Goal: Task Accomplishment & Management: Use online tool/utility

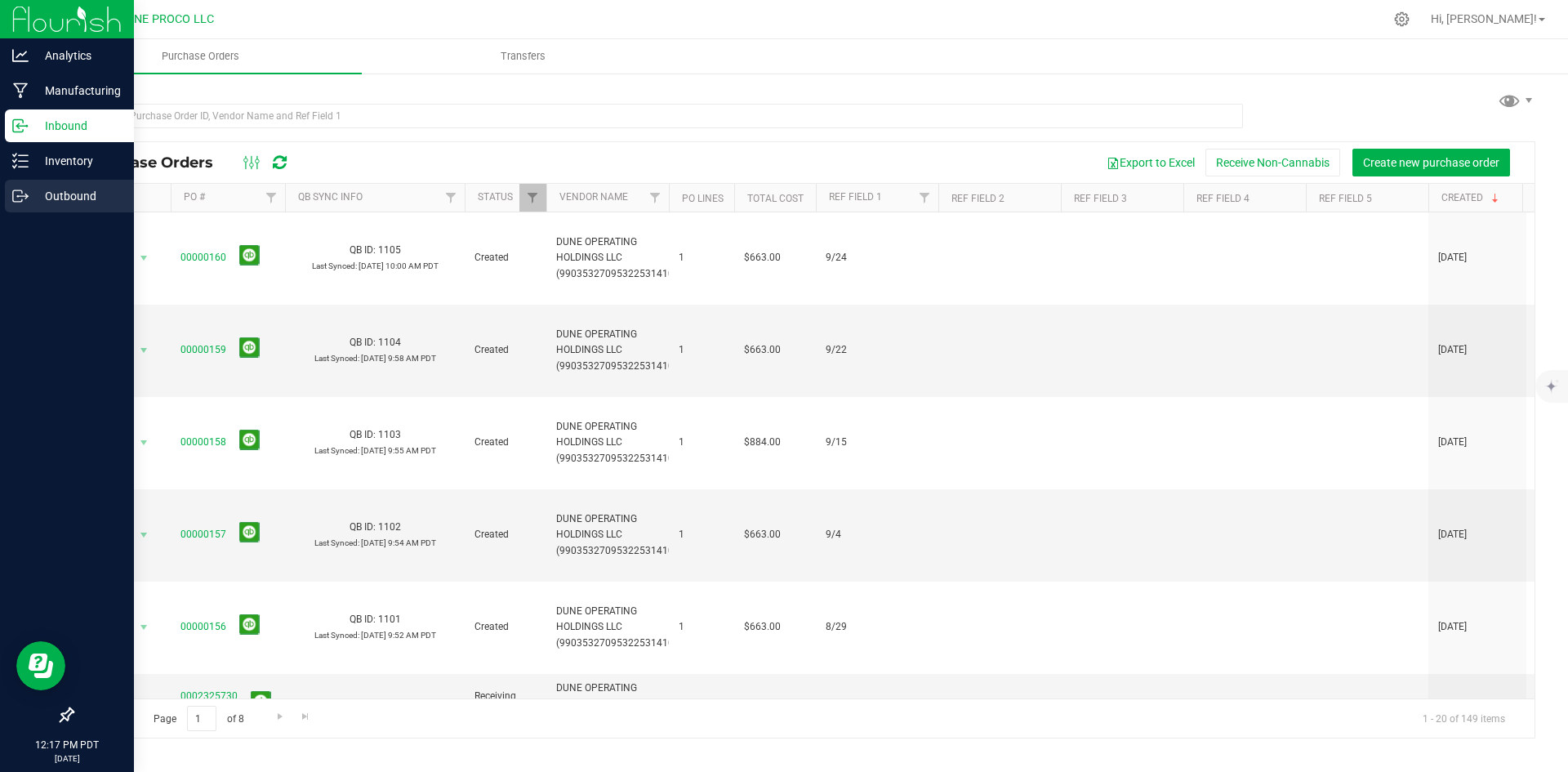
click at [47, 182] on div "Outbound" at bounding box center [69, 196] width 129 height 33
click at [54, 190] on p "Outbound" at bounding box center [77, 195] width 98 height 20
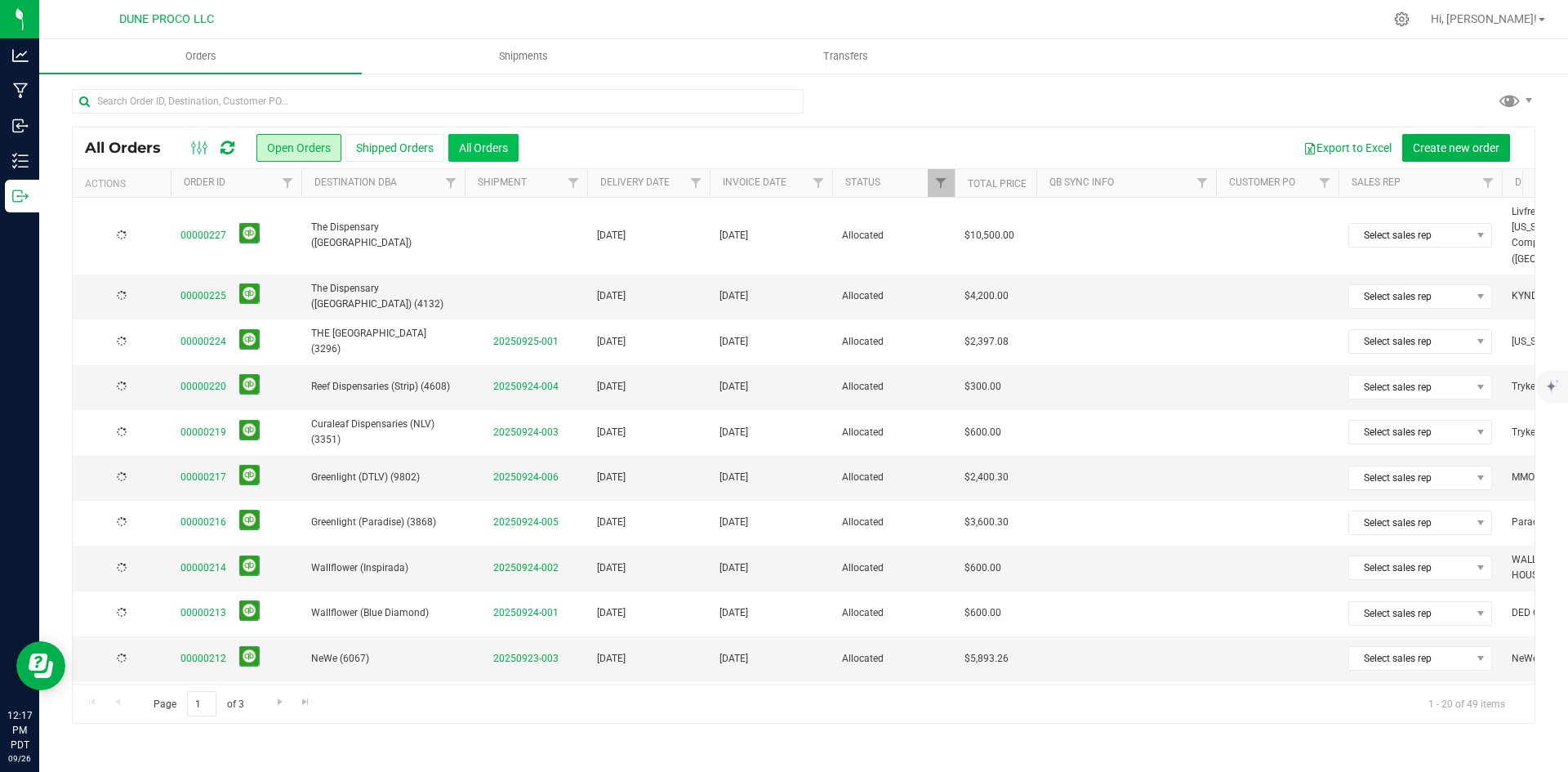
click at [481, 148] on button "All Orders" at bounding box center [483, 148] width 70 height 28
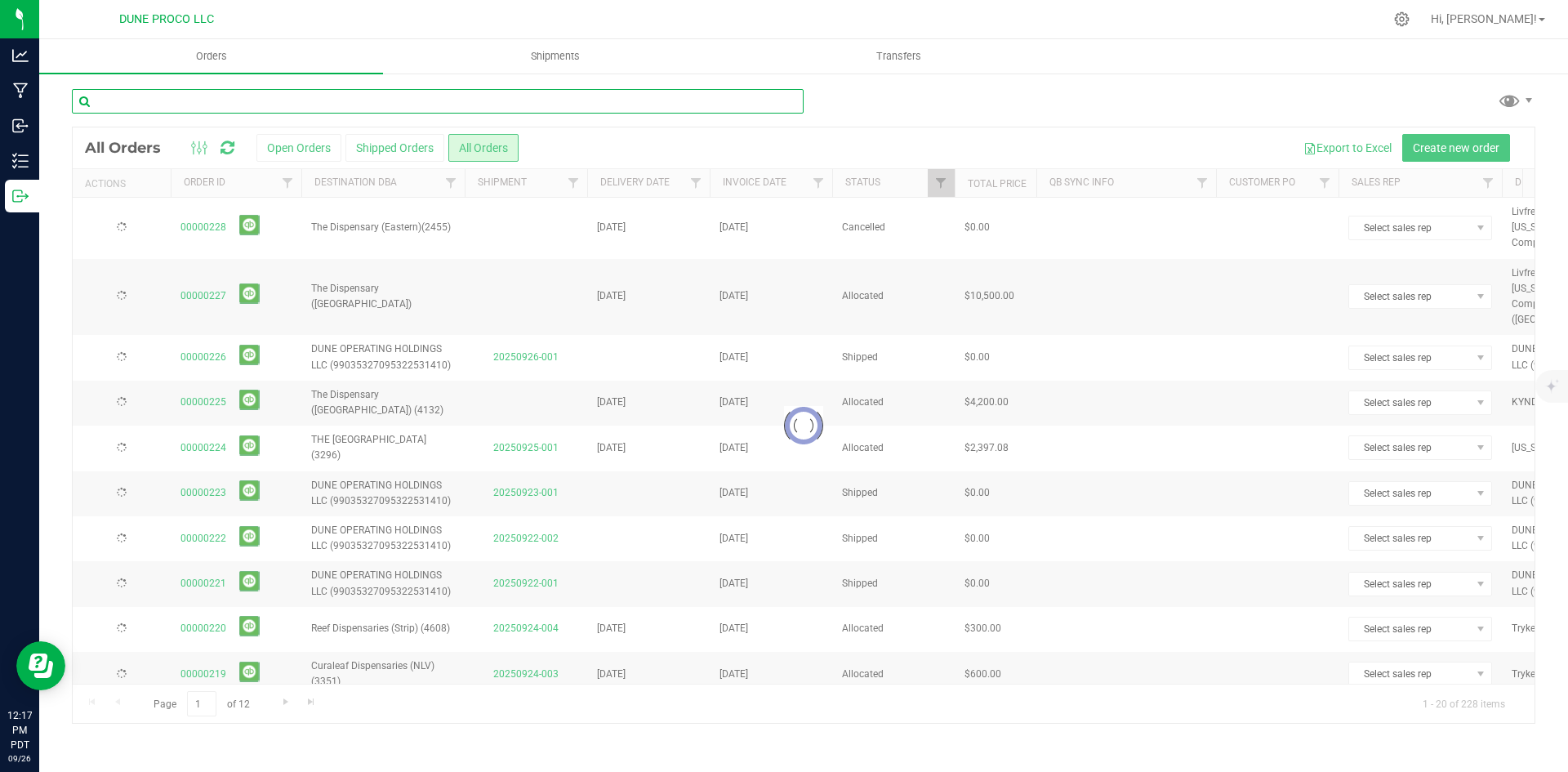
click at [196, 104] on input "text" at bounding box center [437, 101] width 732 height 24
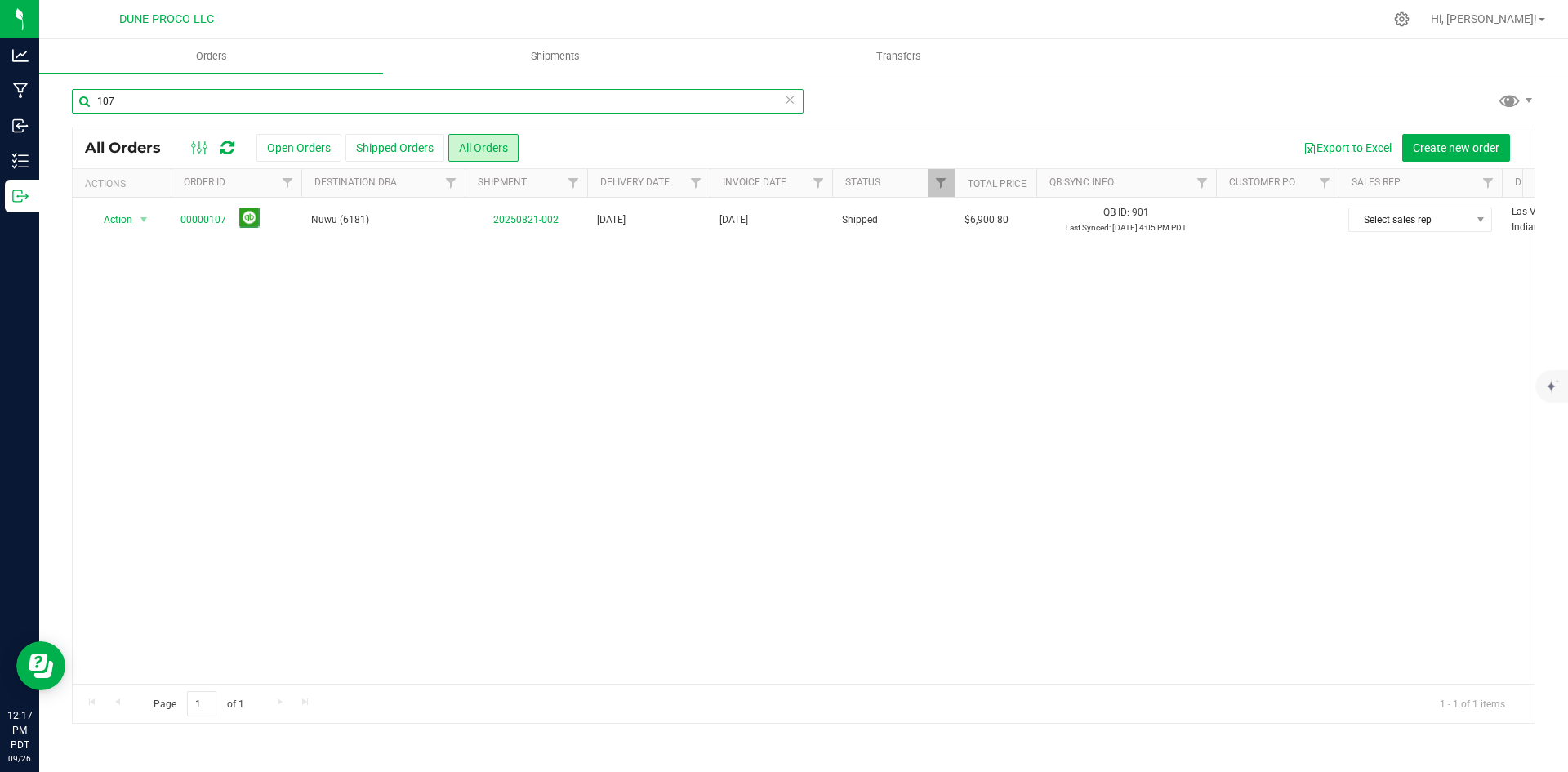
type input "107"
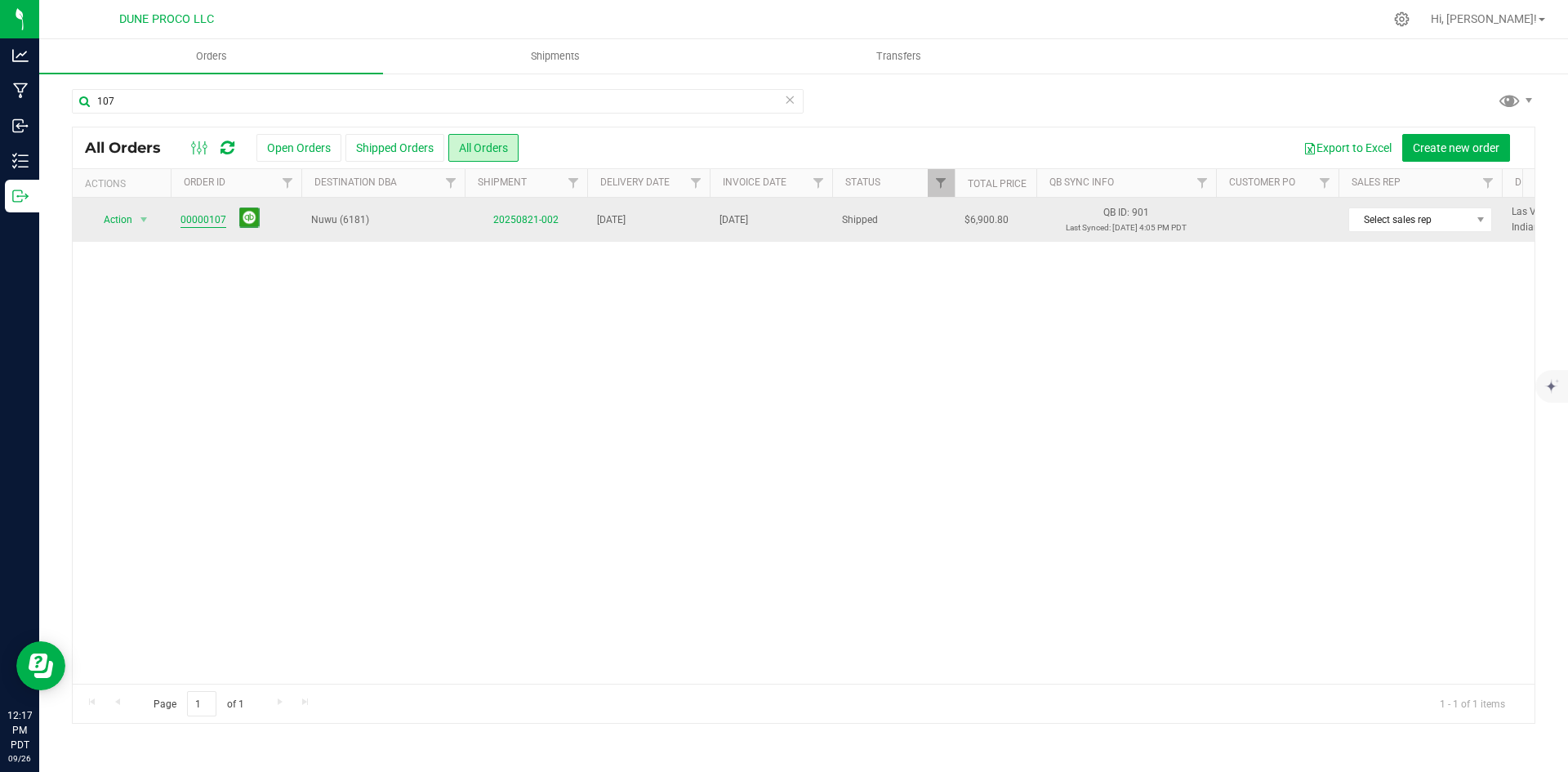
click at [201, 215] on link "00000107" at bounding box center [203, 220] width 46 height 16
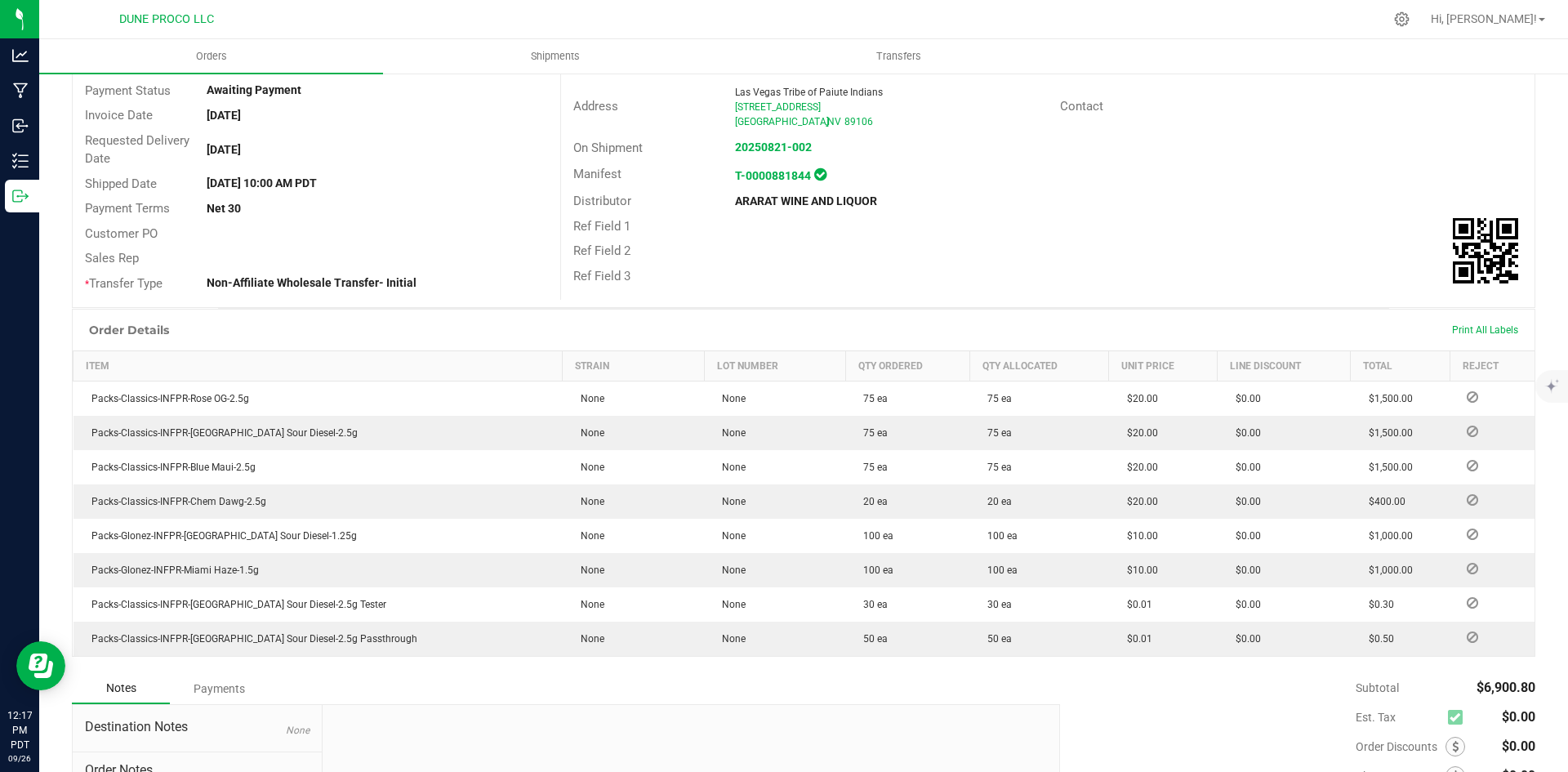
scroll to position [341, 0]
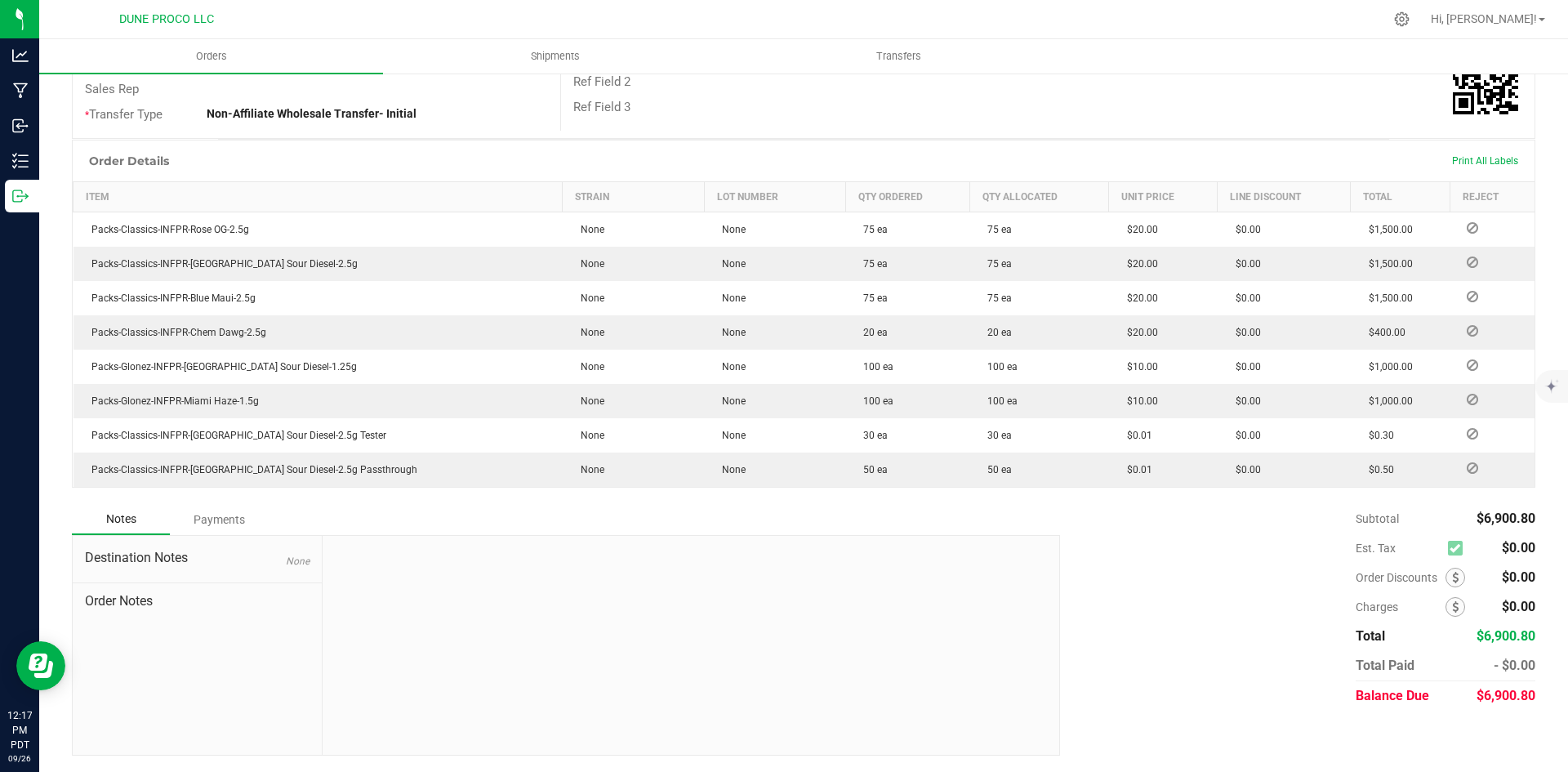
click at [1495, 705] on div "$6,900.80" at bounding box center [1506, 696] width 60 height 29
copy span "6,900.80"
click at [211, 530] on div "Payments" at bounding box center [219, 520] width 98 height 29
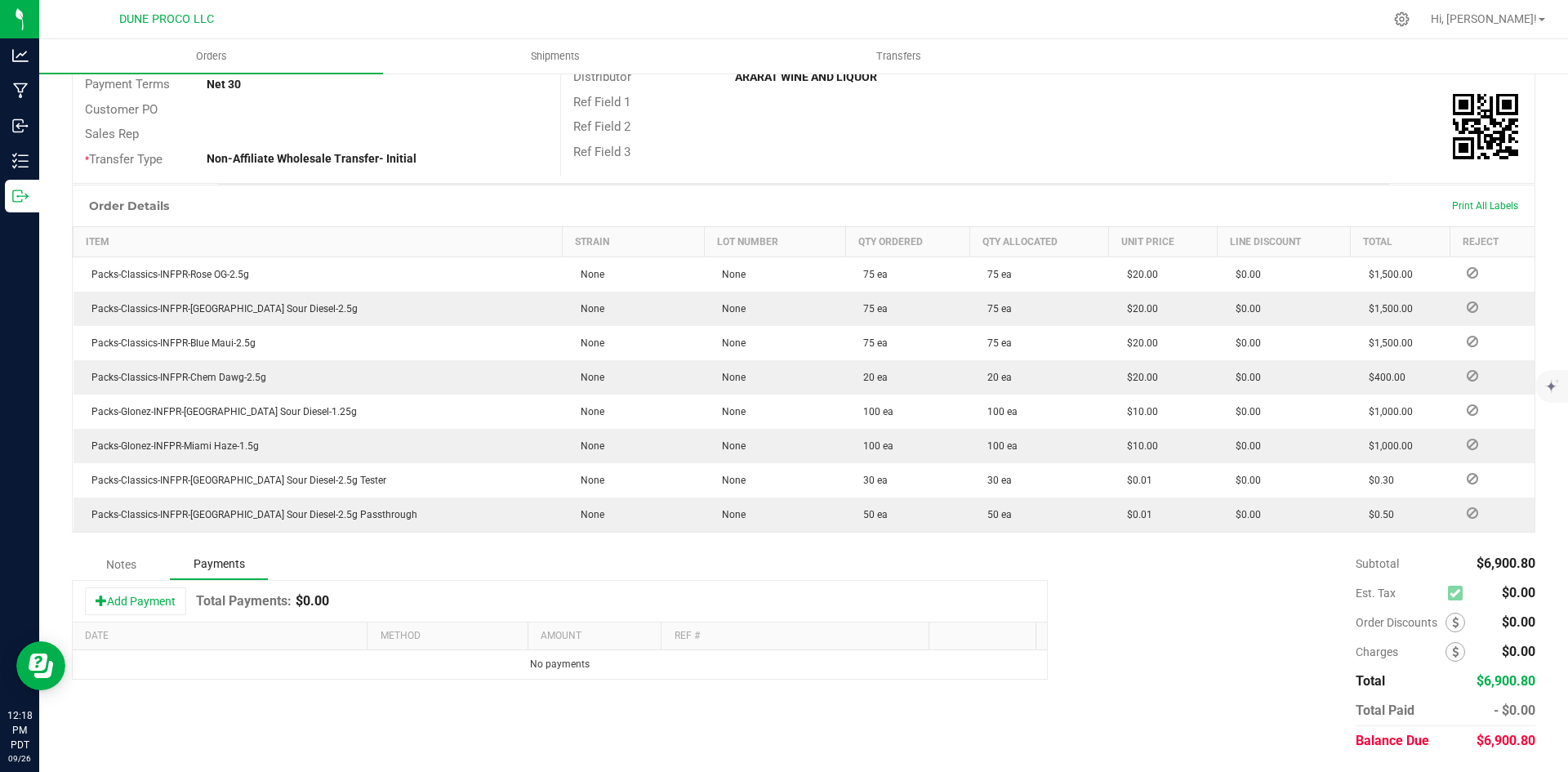
scroll to position [297, 0]
click at [135, 613] on button "Add Payment" at bounding box center [135, 601] width 101 height 28
click at [418, 654] on td "Payment Type" at bounding box center [451, 669] width 163 height 38
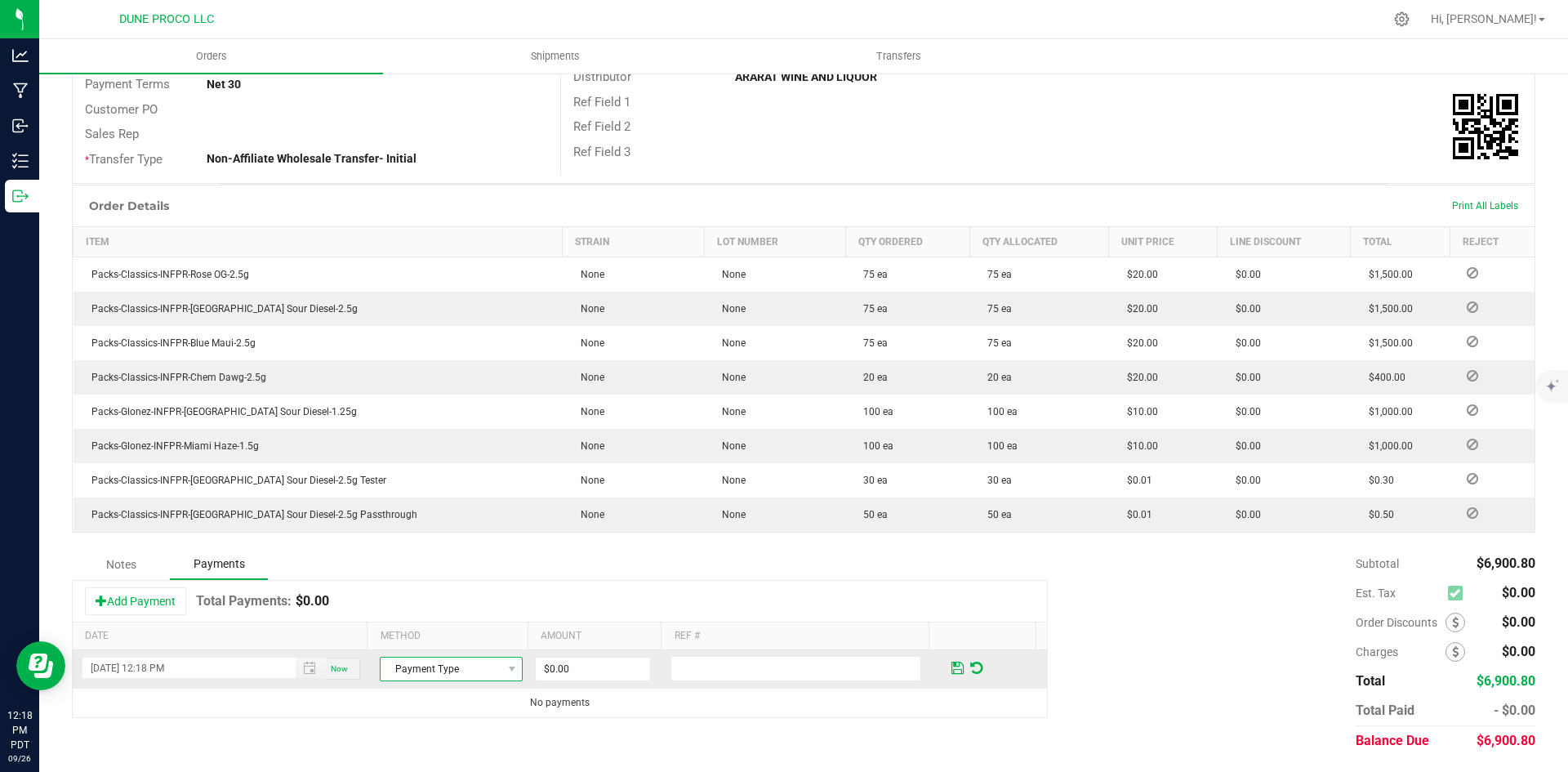
click at [424, 667] on span "Payment Type" at bounding box center [441, 669] width 121 height 22
drag, startPoint x: 452, startPoint y: 643, endPoint x: 714, endPoint y: 683, distance: 265.0
click at [453, 644] on li "Check" at bounding box center [444, 641] width 138 height 22
click at [602, 678] on input "0" at bounding box center [593, 669] width 114 height 22
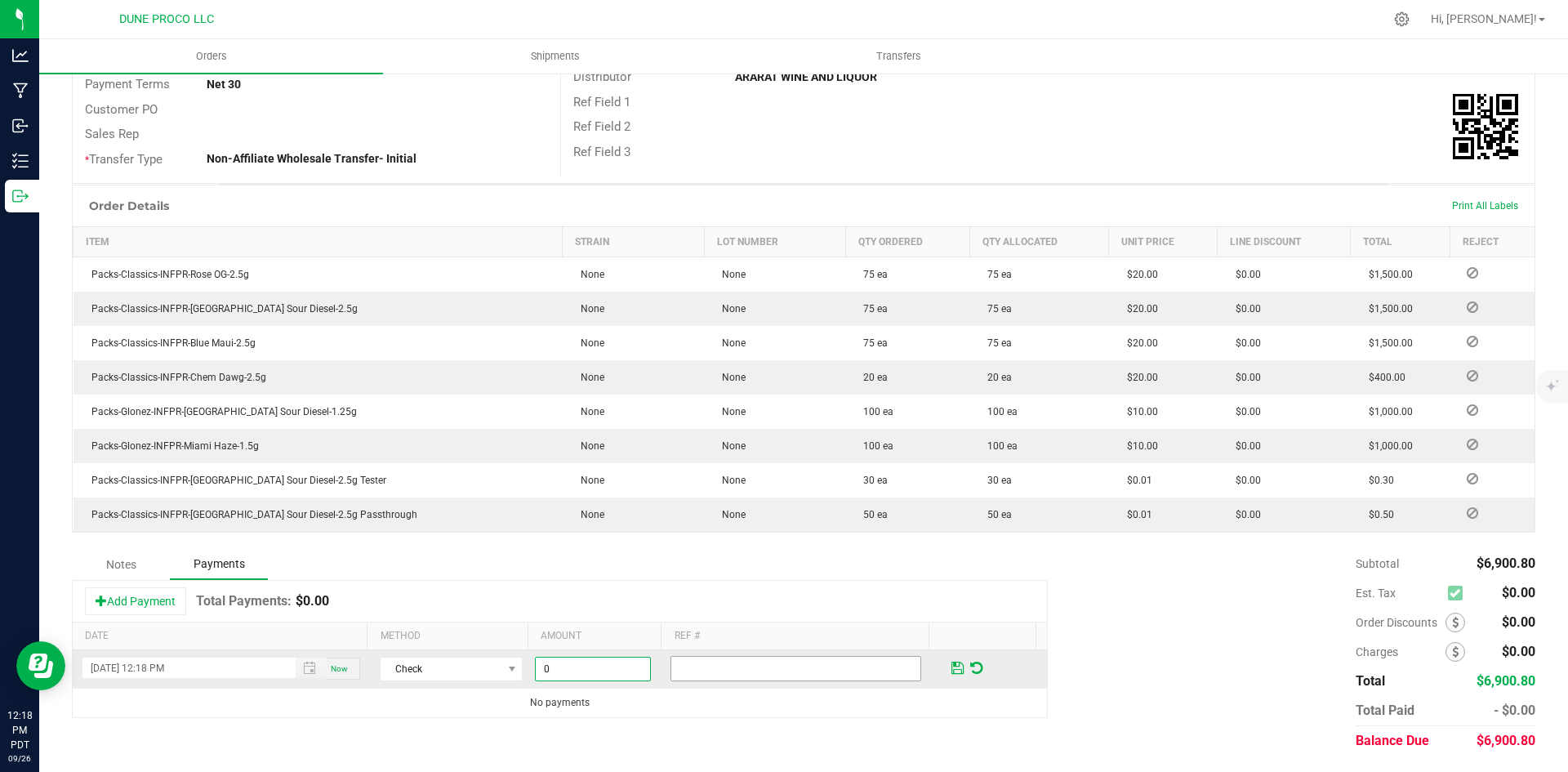
paste input "6900.8"
type input "$6,900.80"
click at [952, 660] on span at bounding box center [958, 667] width 12 height 15
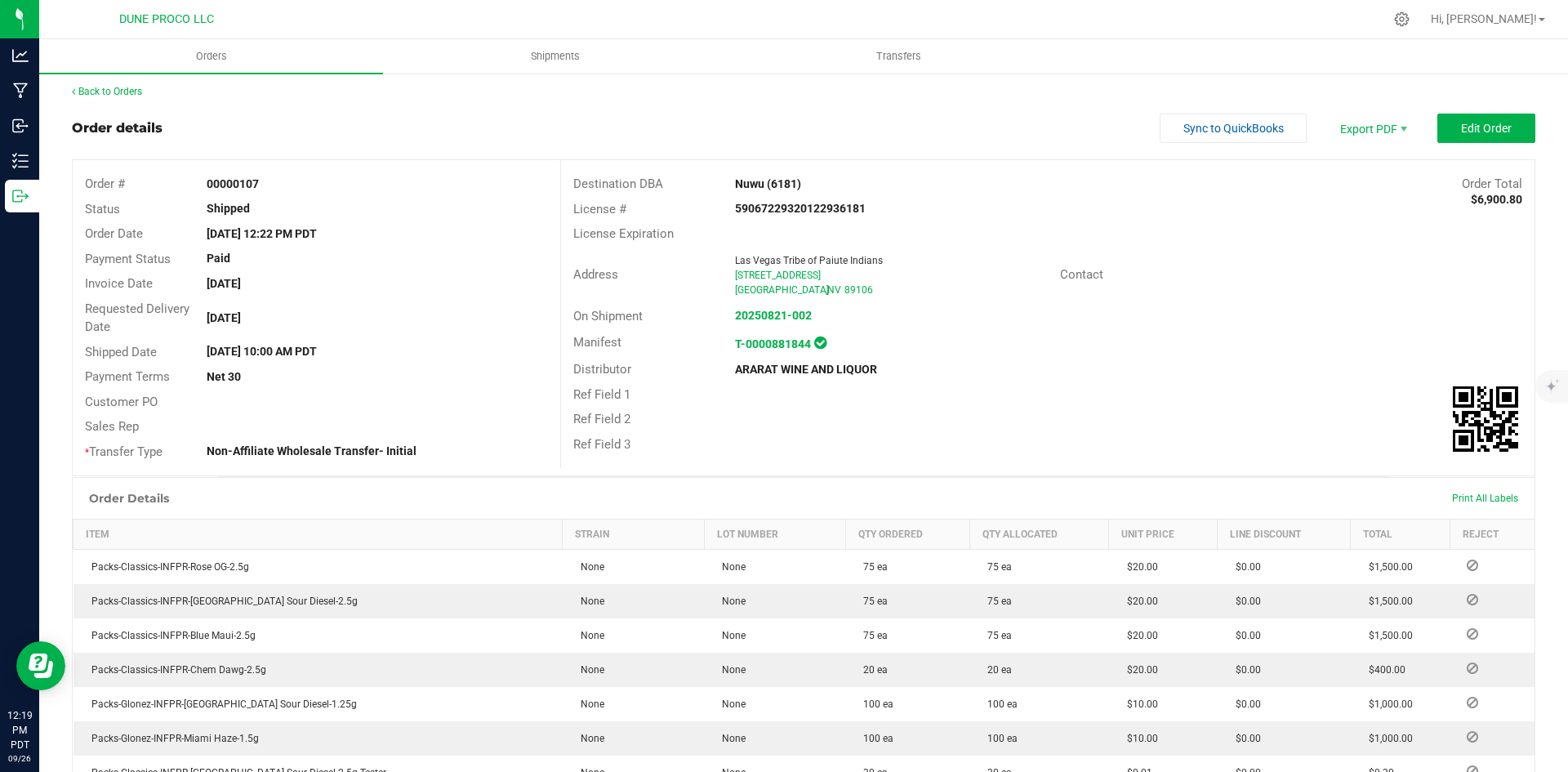
scroll to position [0, 0]
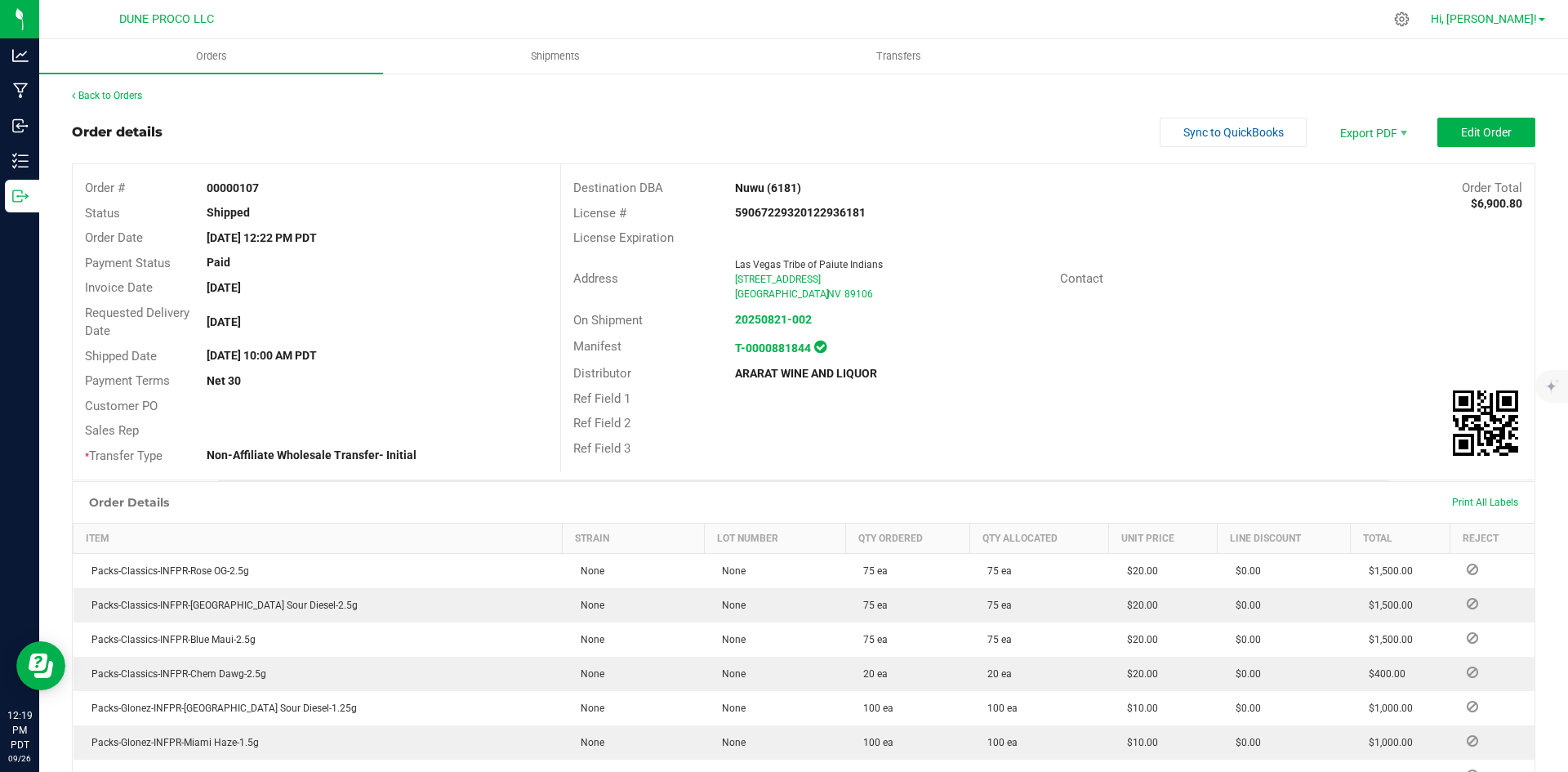
click at [1514, 16] on span "Hi, [PERSON_NAME]!" at bounding box center [1484, 18] width 106 height 13
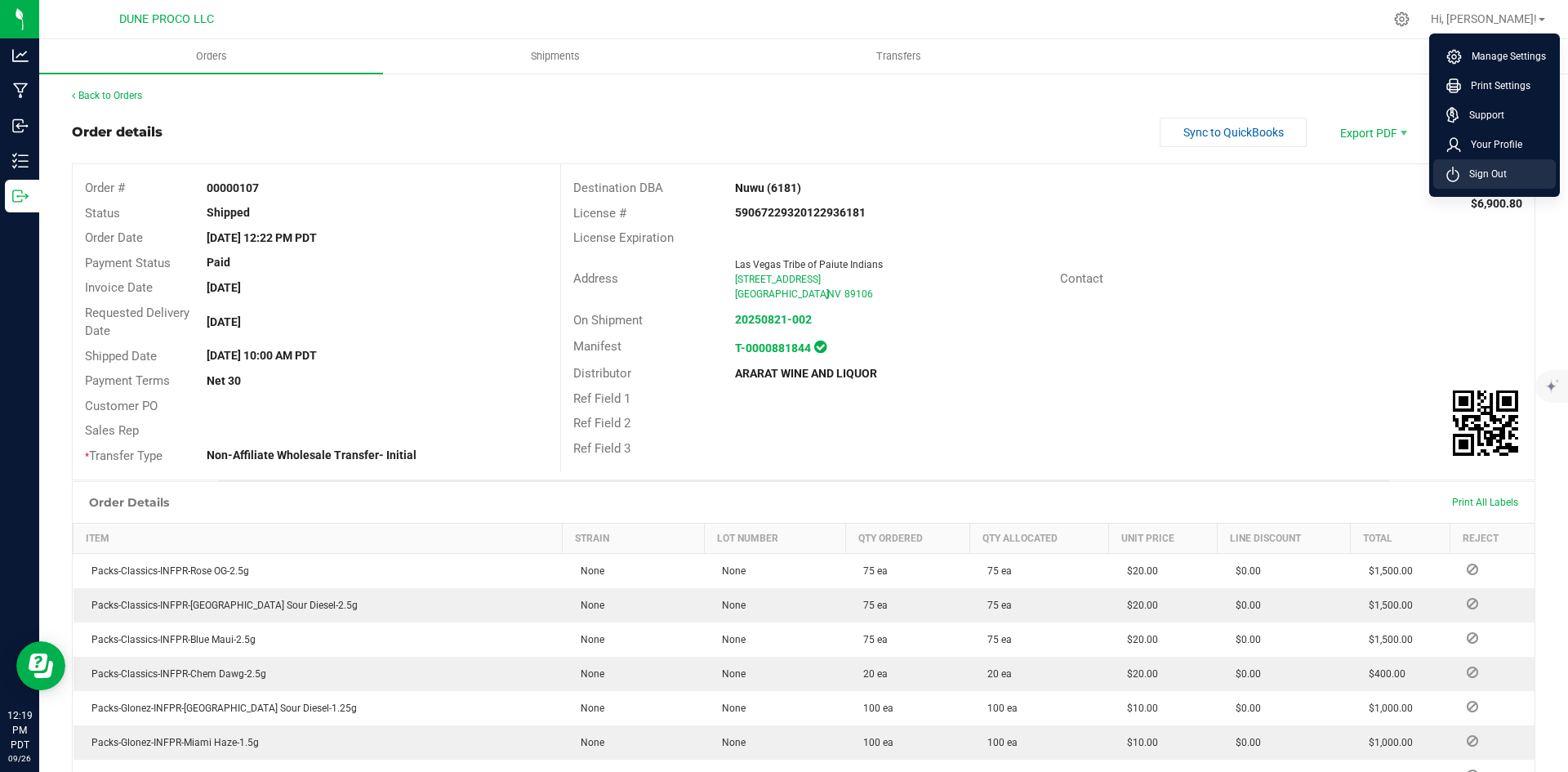
click at [1469, 168] on span "Sign Out" at bounding box center [1483, 174] width 48 height 16
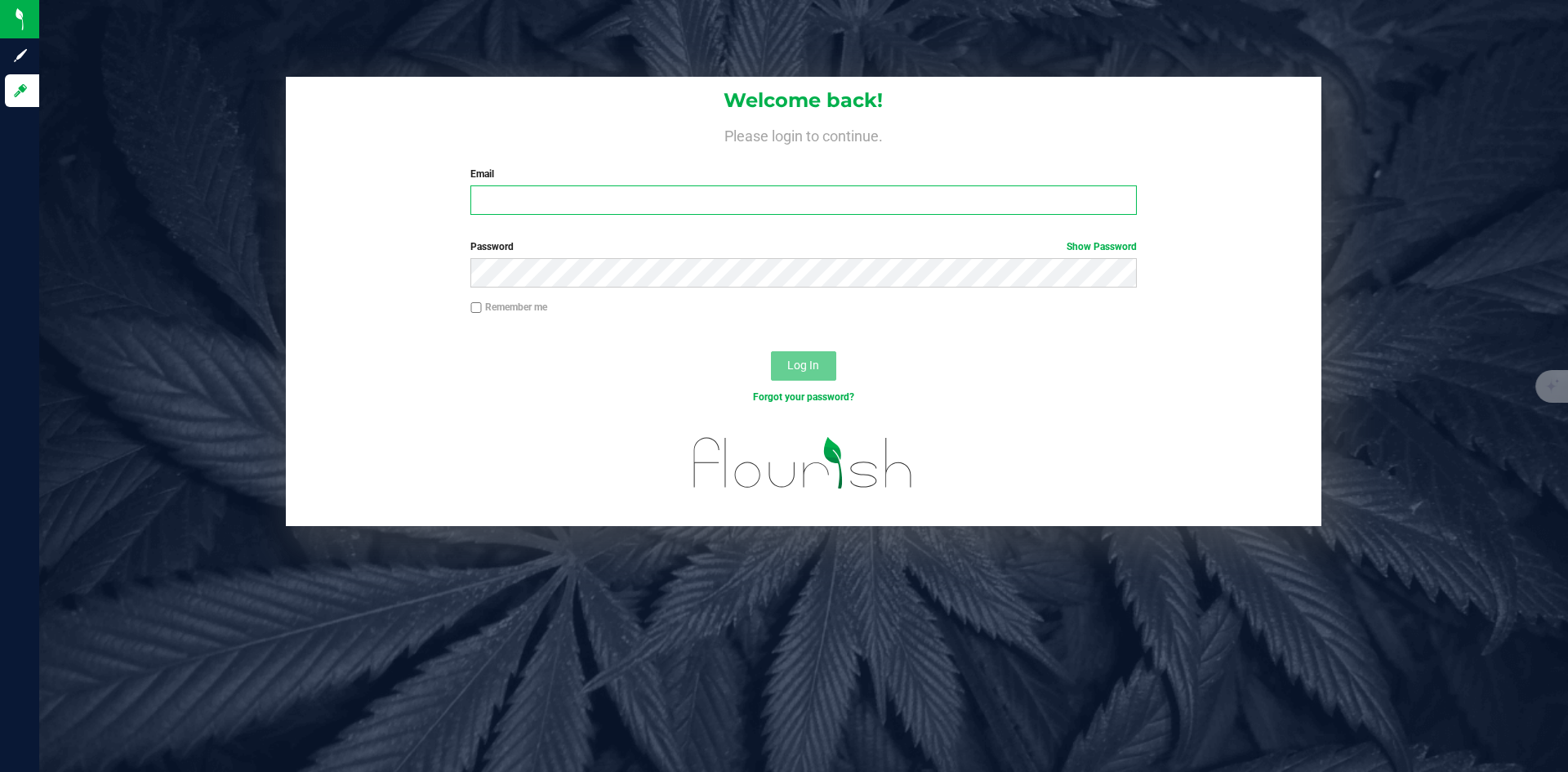
type input "[PERSON_NAME][EMAIL_ADDRESS][PERSON_NAME][DOMAIN_NAME]"
click at [798, 360] on span "Log In" at bounding box center [803, 365] width 32 height 13
